Goal: Task Accomplishment & Management: Complete application form

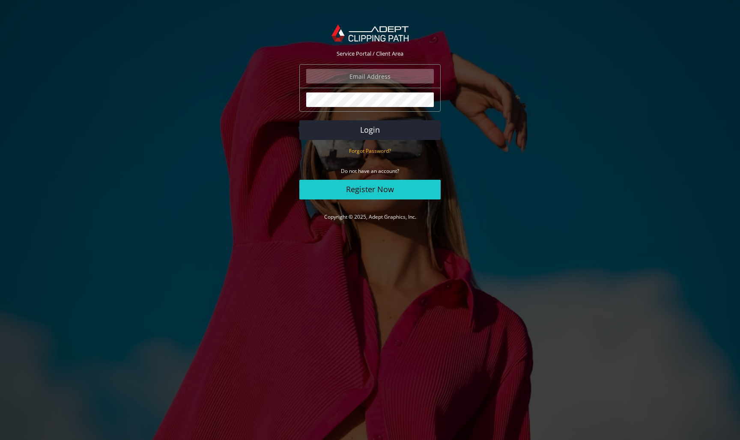
type input "info@marzophotography.com.au"
click at [371, 129] on button "Login" at bounding box center [369, 130] width 141 height 20
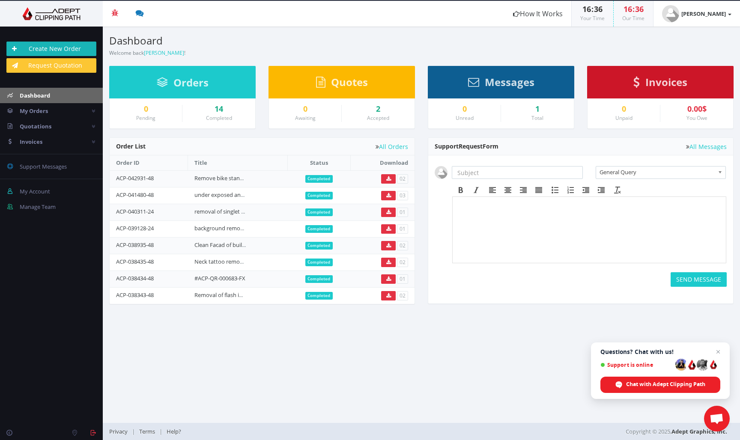
click at [57, 48] on link "Create New Order" at bounding box center [51, 49] width 90 height 15
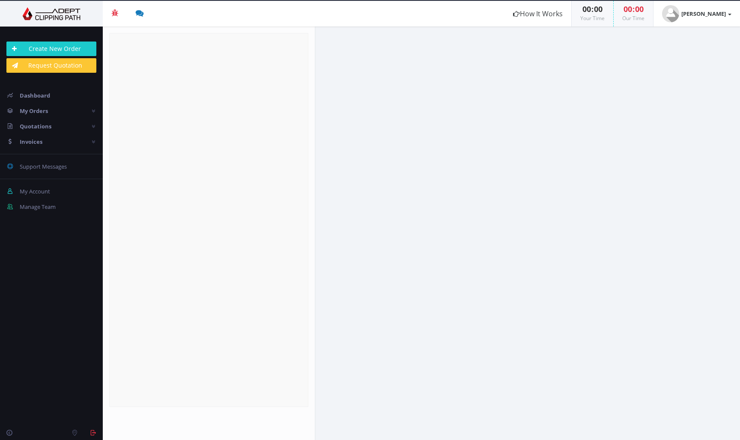
radio input "true"
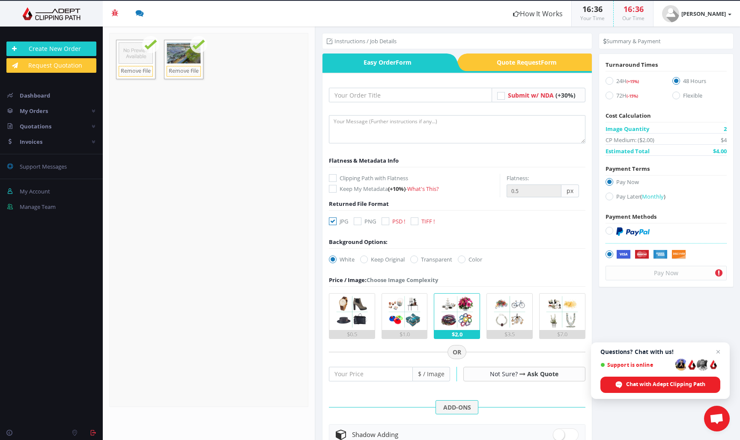
click at [371, 42] on li "Instructions / Job Details" at bounding box center [362, 41] width 70 height 9
click at [347, 95] on input "text" at bounding box center [410, 95] width 163 height 15
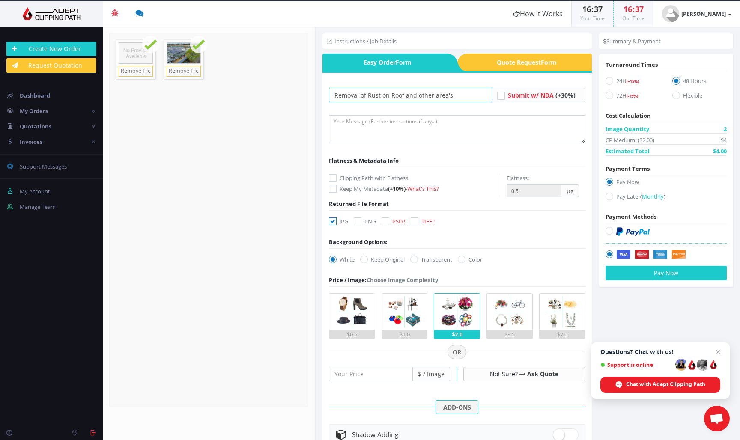
type input "Removal of Rust on Roof and other area's"
click at [348, 129] on textarea at bounding box center [457, 129] width 257 height 28
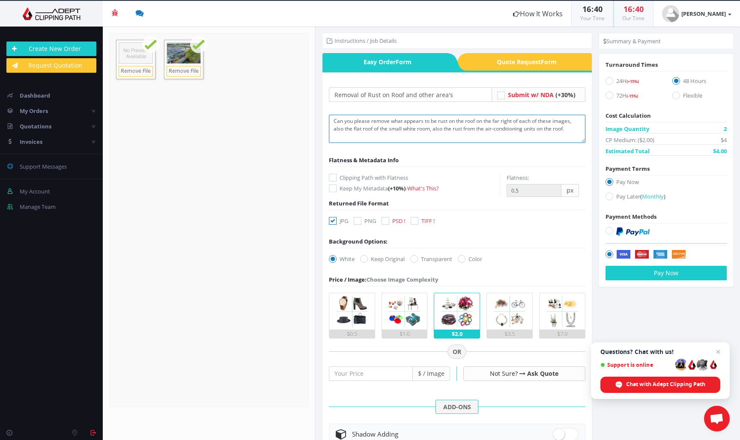
type textarea "Can you please remove what appears to be rust on the roof on the far right of e…"
click at [416, 222] on icon at bounding box center [415, 221] width 8 height 8
click at [416, 222] on input "TIFF !" at bounding box center [416, 221] width 6 height 6
checkbox input "true"
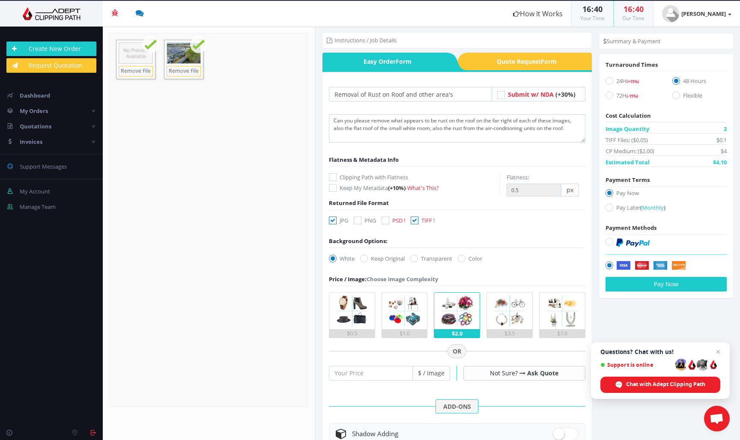
scroll to position [0, 0]
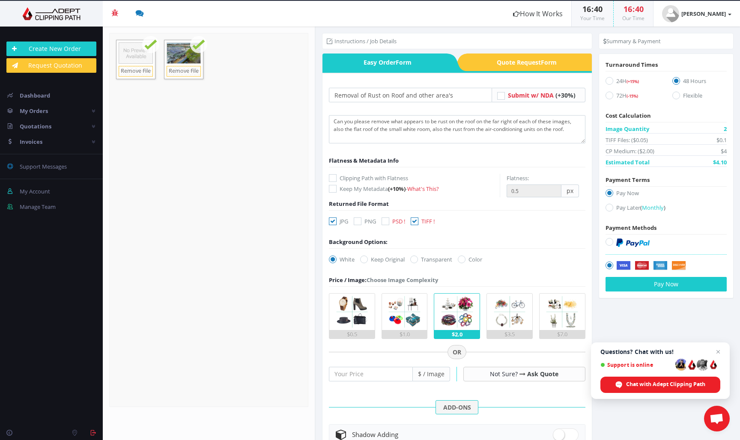
click at [609, 81] on icon at bounding box center [610, 81] width 8 height 8
click at [609, 81] on input "24H (+15%)" at bounding box center [611, 81] width 6 height 6
radio input "true"
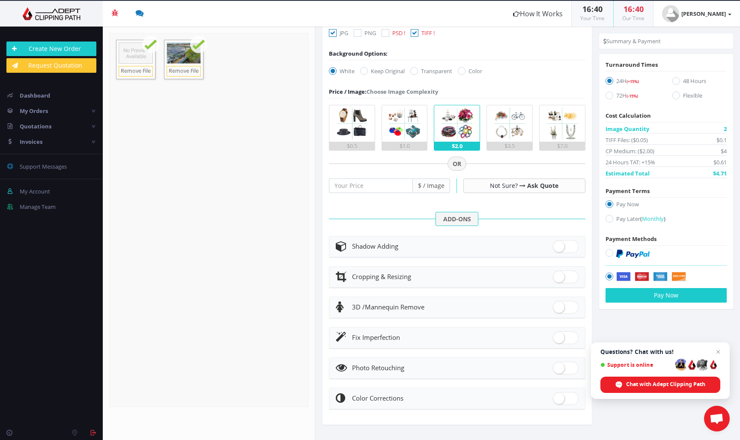
scroll to position [188, 0]
click at [557, 398] on span at bounding box center [566, 399] width 26 height 13
click at [557, 398] on input "checkbox" at bounding box center [556, 398] width 6 height 6
checkbox input "true"
radio input "true"
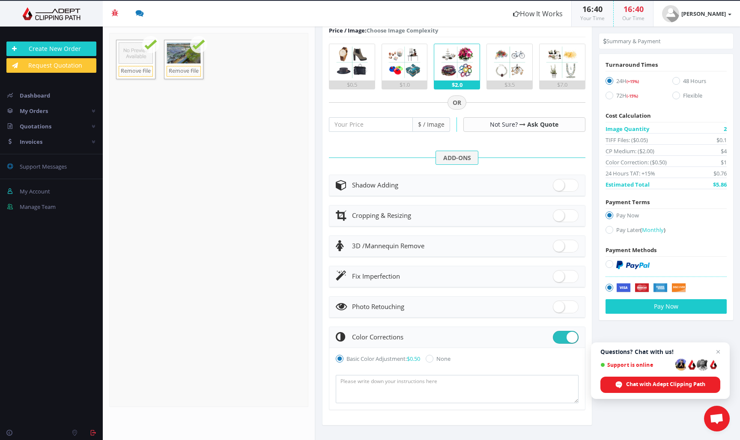
scroll to position [249, 0]
click at [571, 335] on span at bounding box center [566, 337] width 26 height 13
click at [559, 335] on input "checkbox" at bounding box center [556, 335] width 6 height 6
checkbox input "false"
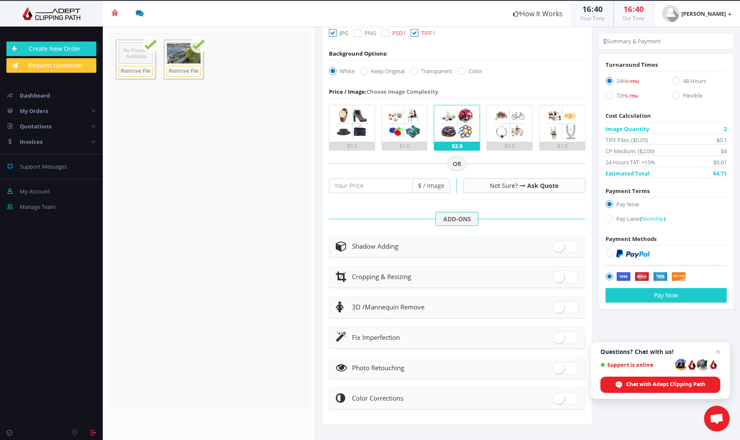
scroll to position [188, 0]
click at [557, 366] on span at bounding box center [566, 368] width 26 height 13
click at [557, 366] on input "checkbox" at bounding box center [556, 367] width 6 height 6
checkbox input "true"
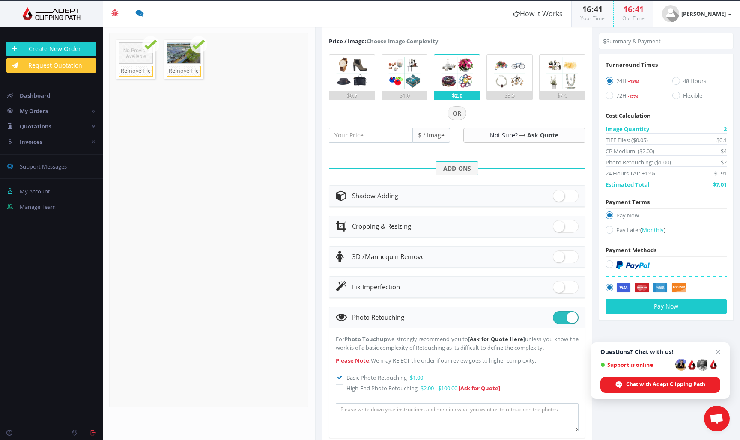
scroll to position [240, 0]
click at [566, 312] on span at bounding box center [566, 317] width 26 height 13
click at [559, 312] on input "checkbox" at bounding box center [556, 315] width 6 height 6
checkbox input "false"
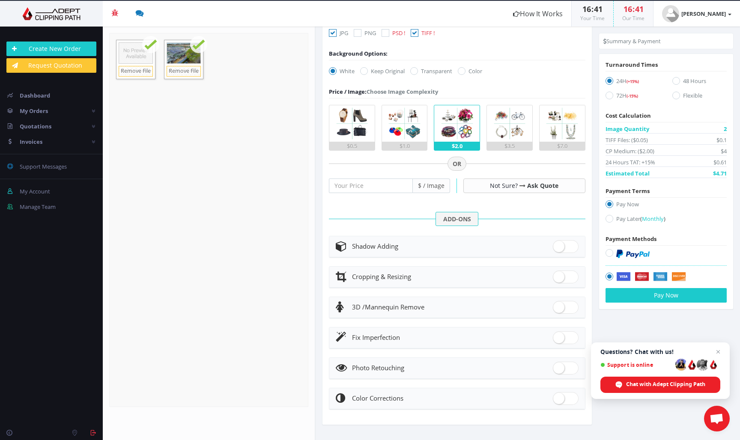
scroll to position [188, 0]
click at [644, 296] on button "Pay Now" at bounding box center [666, 295] width 121 height 15
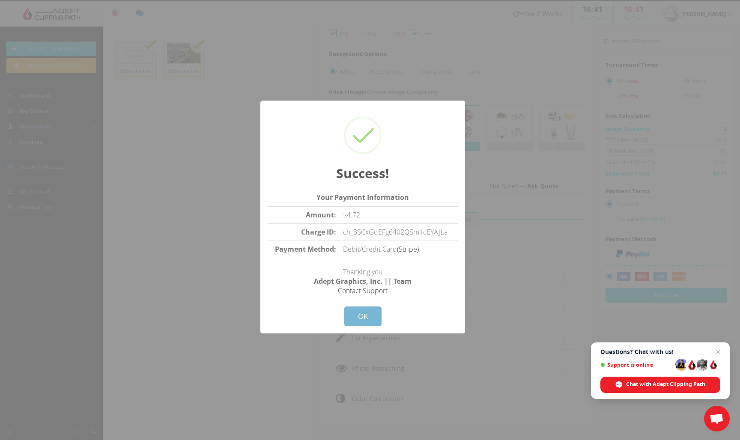
click at [363, 314] on button "OK" at bounding box center [362, 317] width 37 height 20
